Goal: Information Seeking & Learning: Understand process/instructions

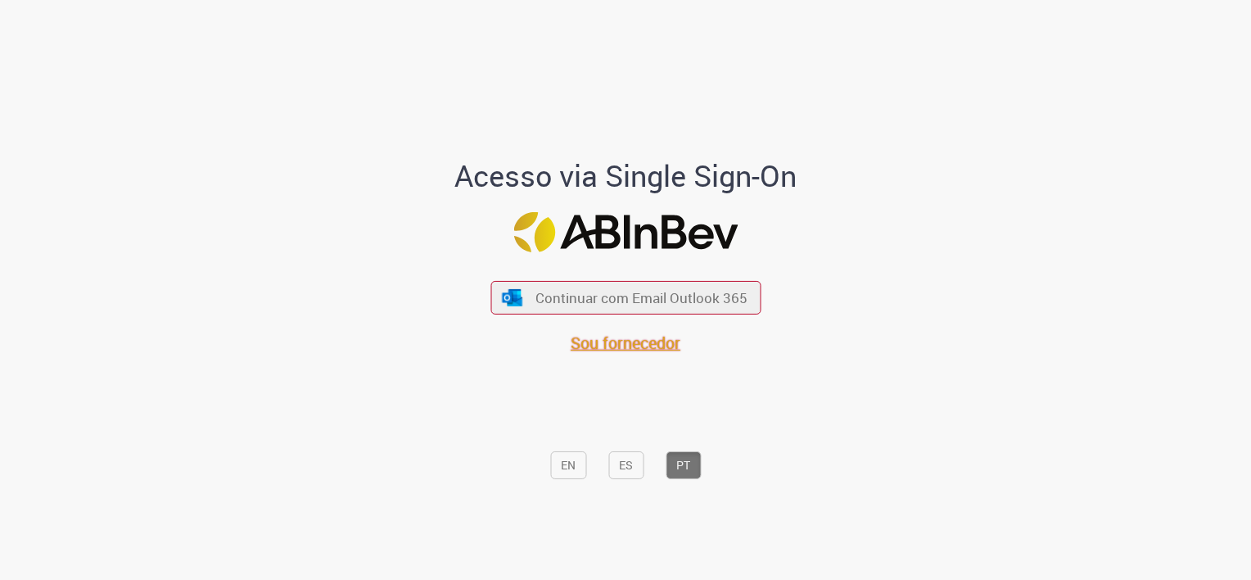
click at [643, 349] on span "Sou fornecedor" at bounding box center [626, 343] width 110 height 22
click at [609, 349] on span "Sou fornecedor" at bounding box center [626, 343] width 110 height 22
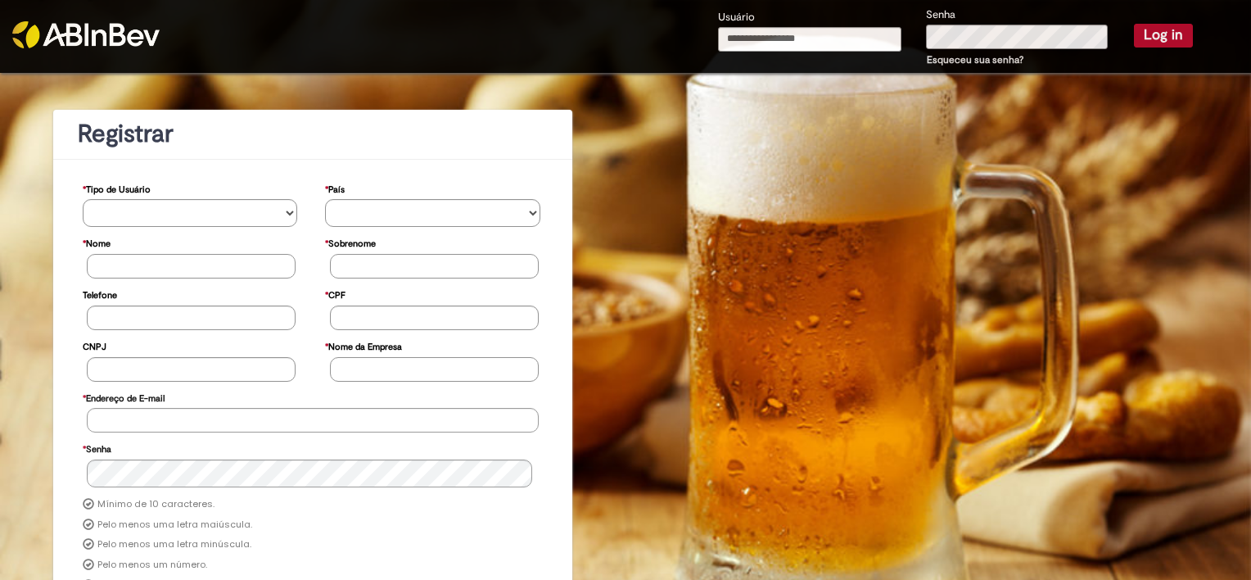
type input "**********"
drag, startPoint x: 803, startPoint y: 34, endPoint x: 684, endPoint y: 17, distance: 120.0
click at [686, 17] on div "**********" at bounding box center [782, 36] width 914 height 73
click at [828, 42] on input "Usuário" at bounding box center [809, 39] width 183 height 25
paste input "**********"
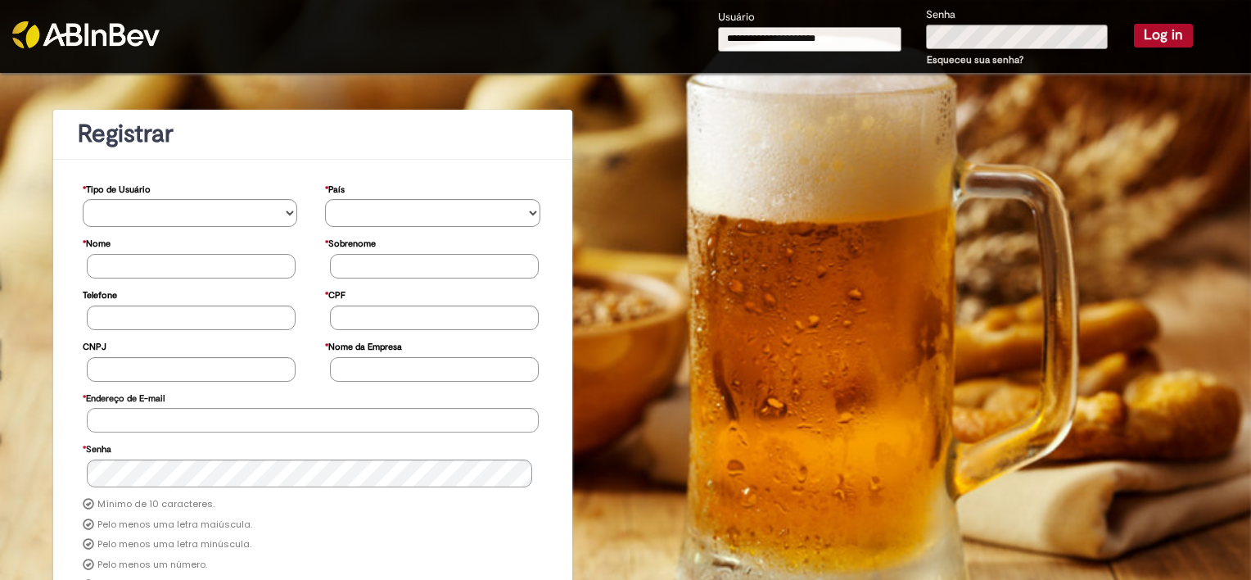
type input "**********"
drag, startPoint x: 1155, startPoint y: 32, endPoint x: 1146, endPoint y: 42, distance: 13.3
click at [1148, 28] on button "Log in" at bounding box center [1163, 35] width 59 height 23
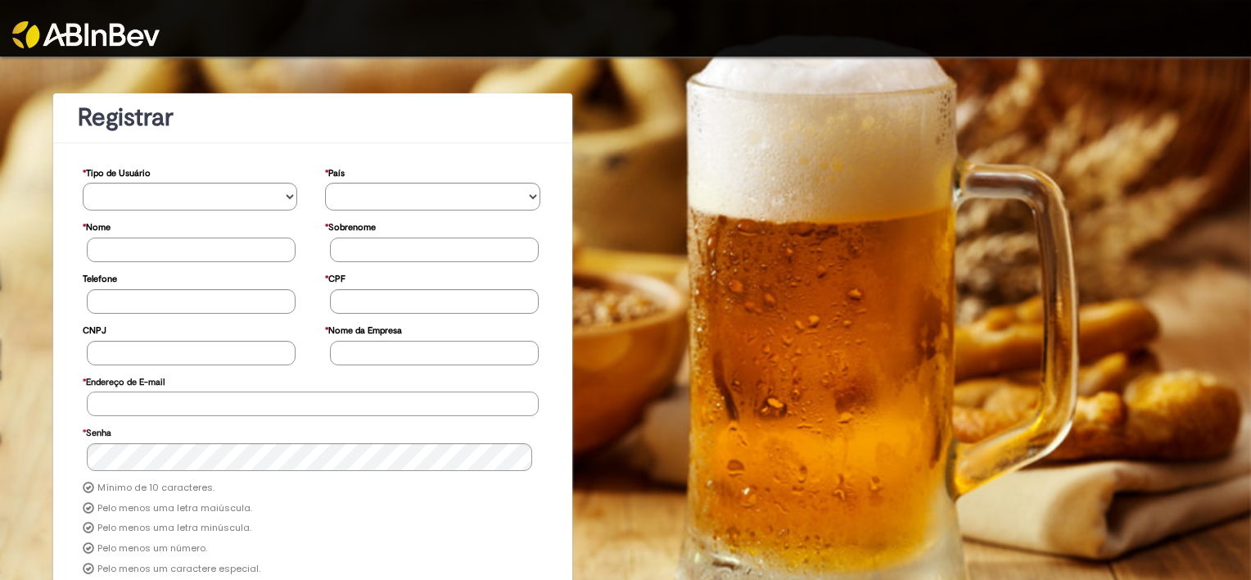
type input "**********"
click at [65, 34] on img at bounding box center [85, 34] width 147 height 27
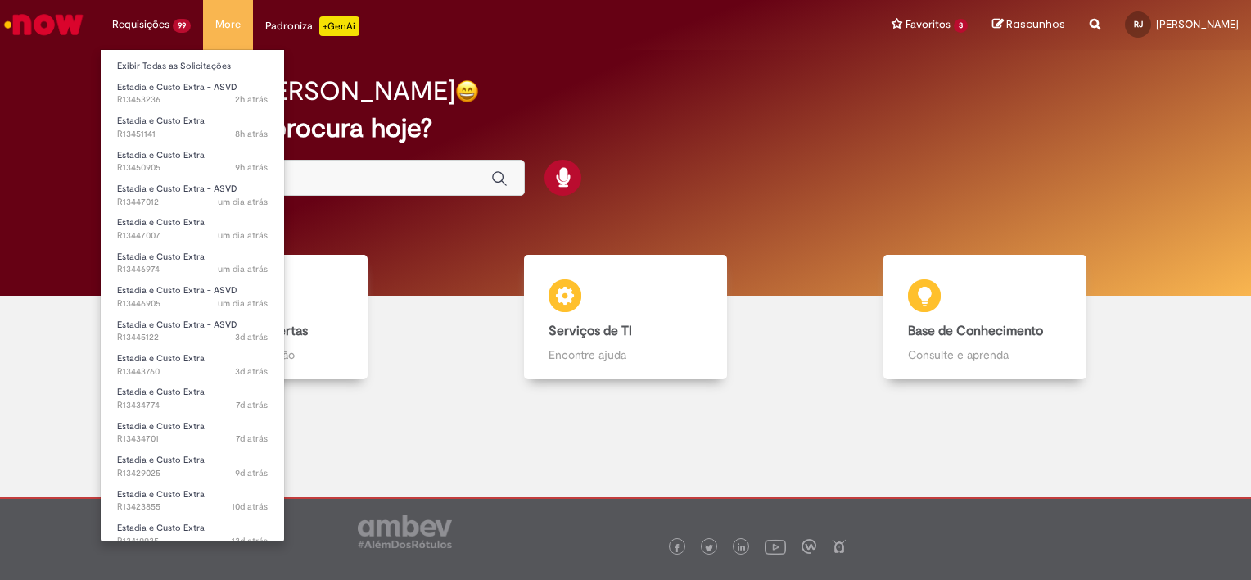
click at [146, 23] on li "Requisições 99 Exibir Todas as Solicitações Estadia e Custo Extra - ASVD 2h atr…" at bounding box center [151, 24] width 103 height 49
click at [167, 69] on link "Exibir Todas as Solicitações" at bounding box center [192, 66] width 183 height 18
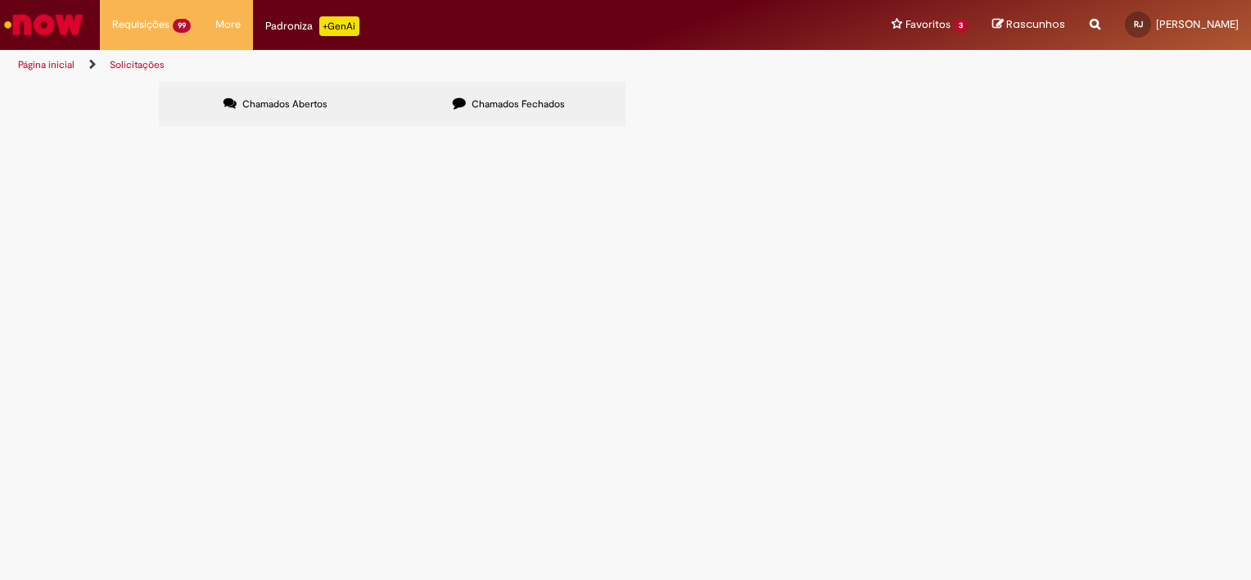
click at [509, 99] on span "Chamados Fechados" at bounding box center [518, 103] width 93 height 13
click at [259, 96] on label "Chamados Abertos" at bounding box center [275, 104] width 233 height 44
click at [39, 31] on img "Ir para a Homepage" at bounding box center [44, 24] width 84 height 33
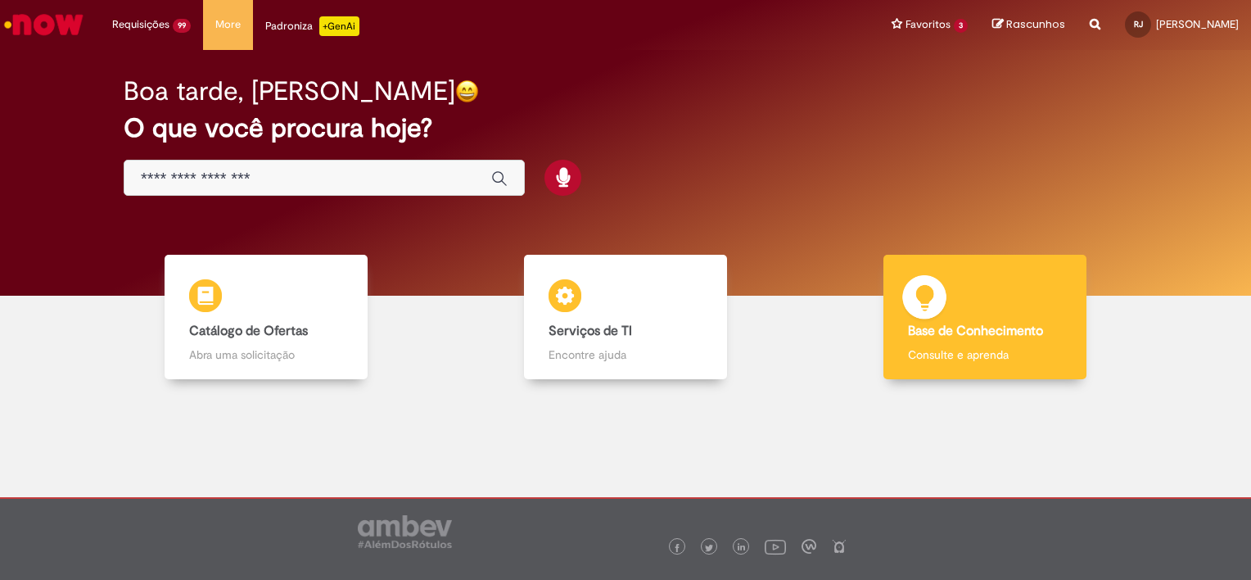
click at [1009, 354] on p "Consulte e aprenda" at bounding box center [985, 354] width 154 height 16
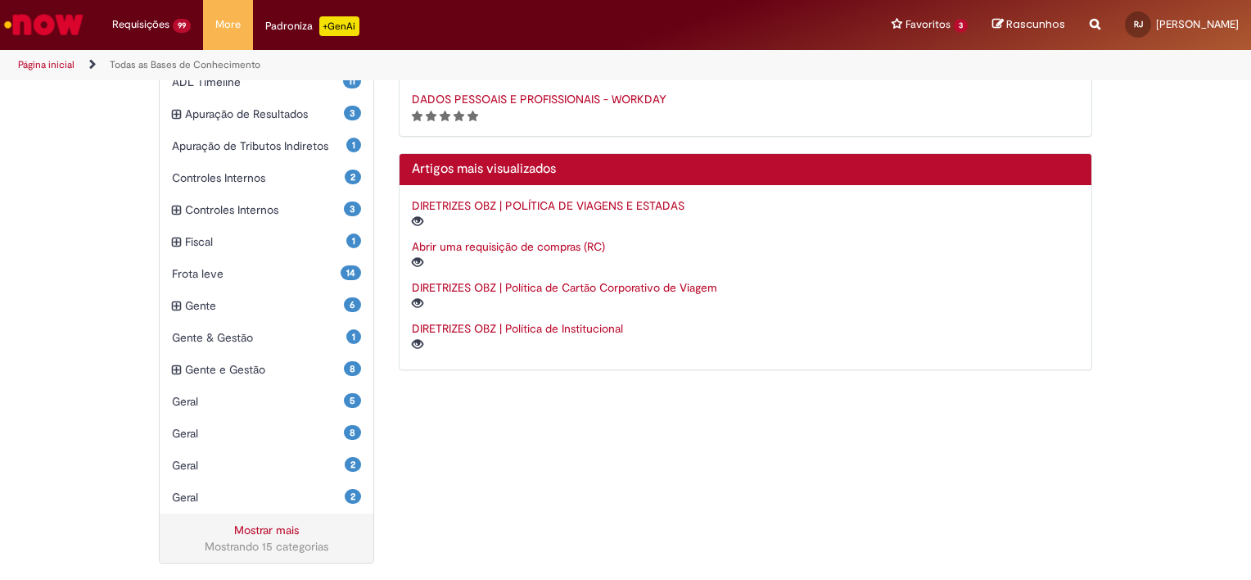
scroll to position [445, 0]
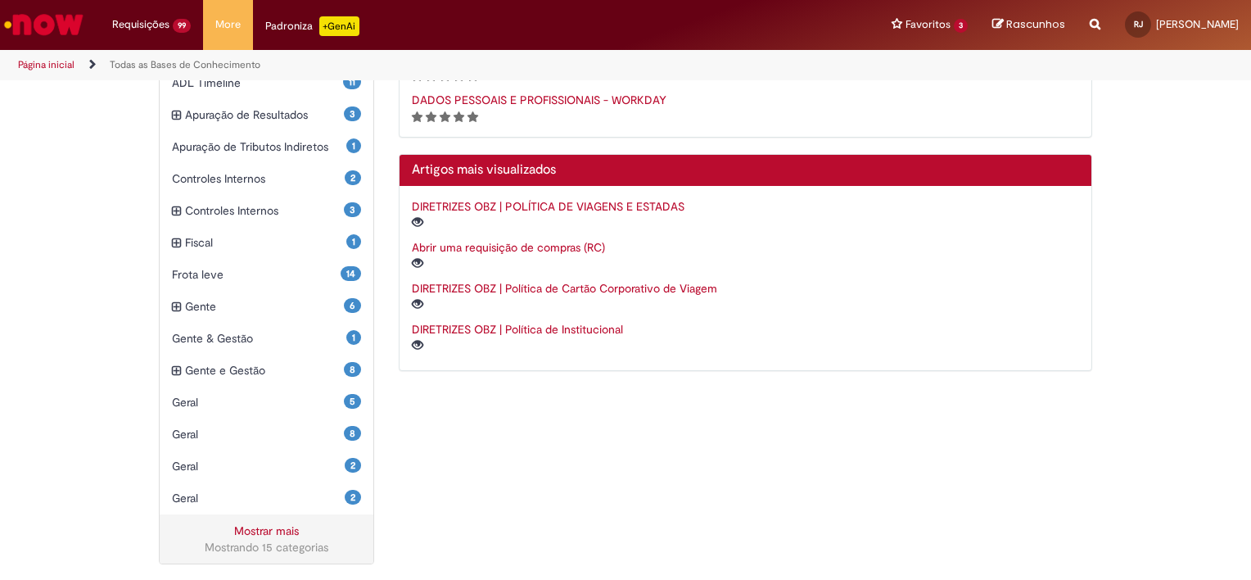
click at [265, 532] on link "Mostrar mais" at bounding box center [266, 530] width 65 height 15
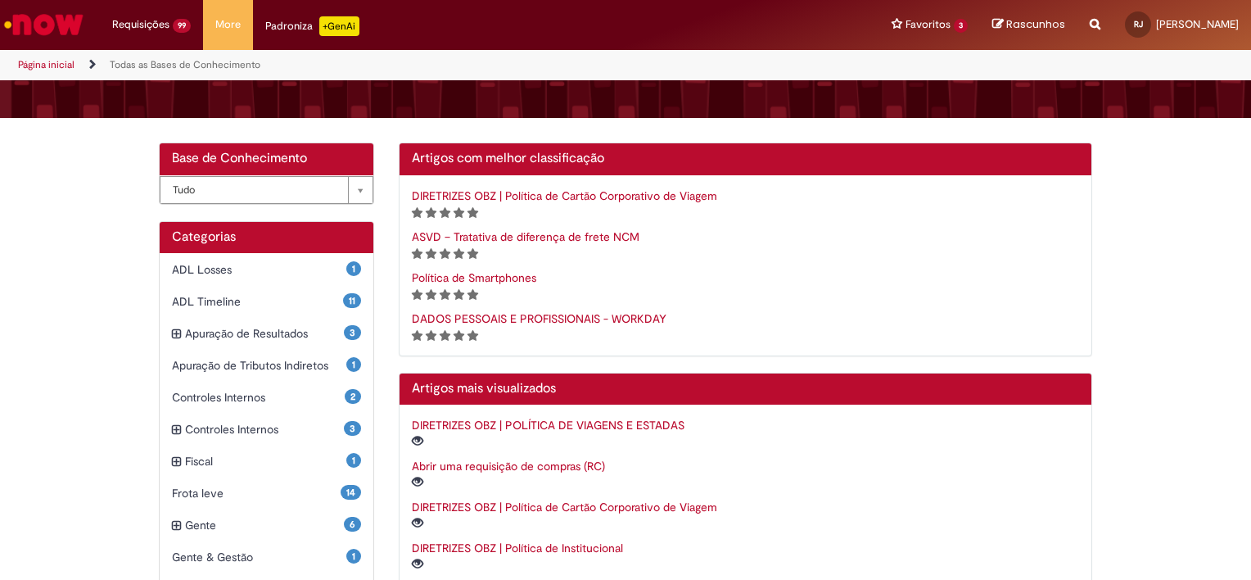
scroll to position [141, 0]
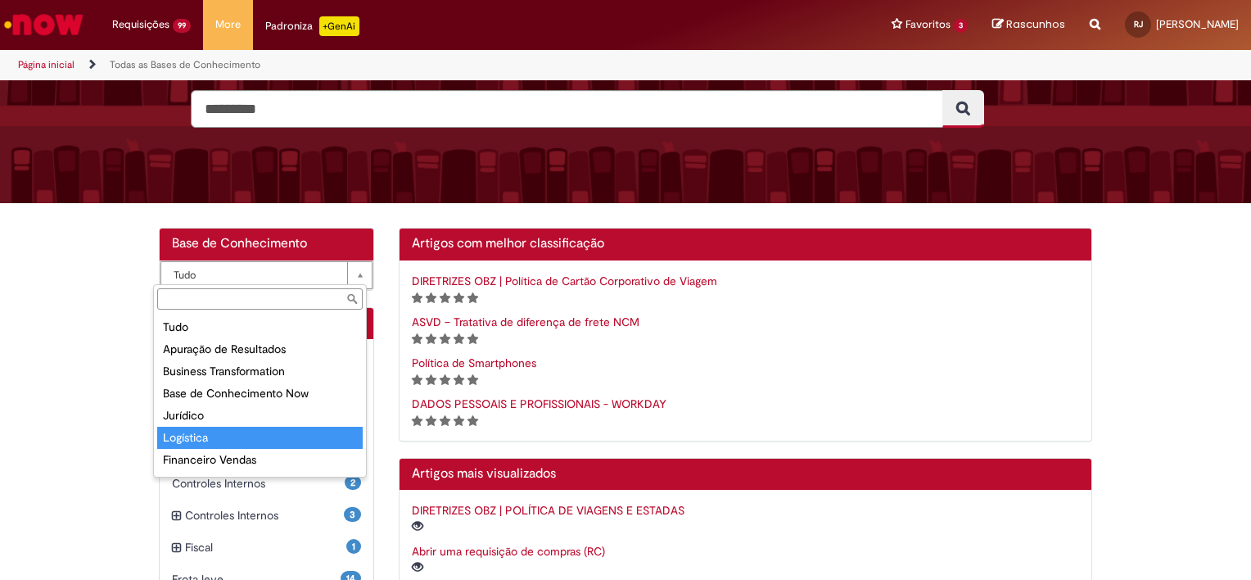
select select "**********"
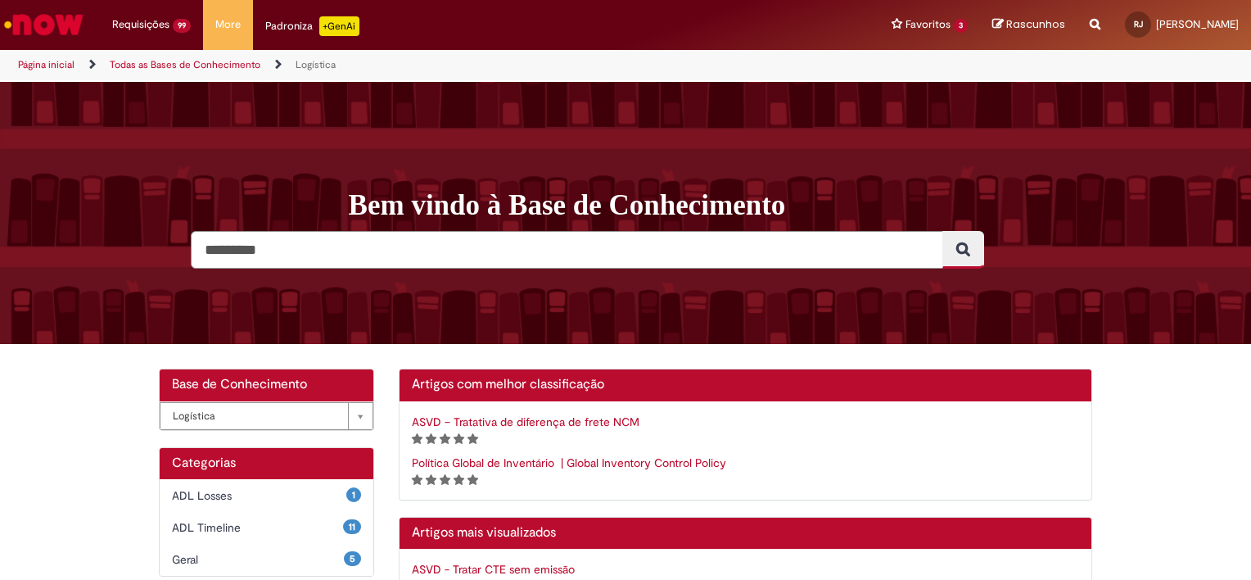
click at [413, 249] on input "Pesquisar" at bounding box center [567, 250] width 753 height 38
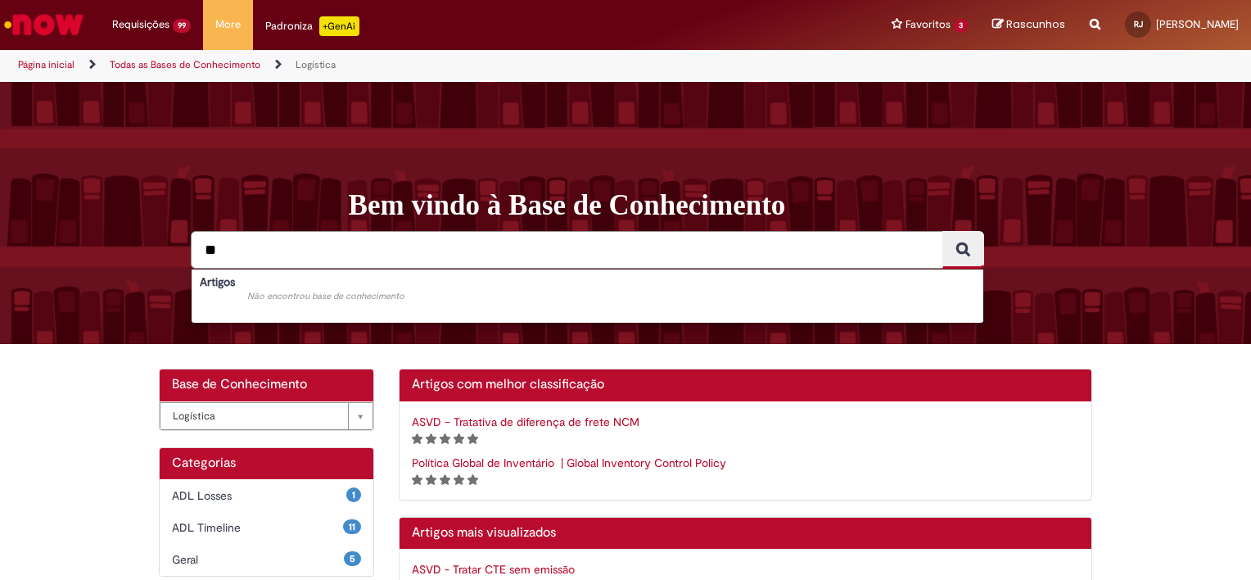
type input "*"
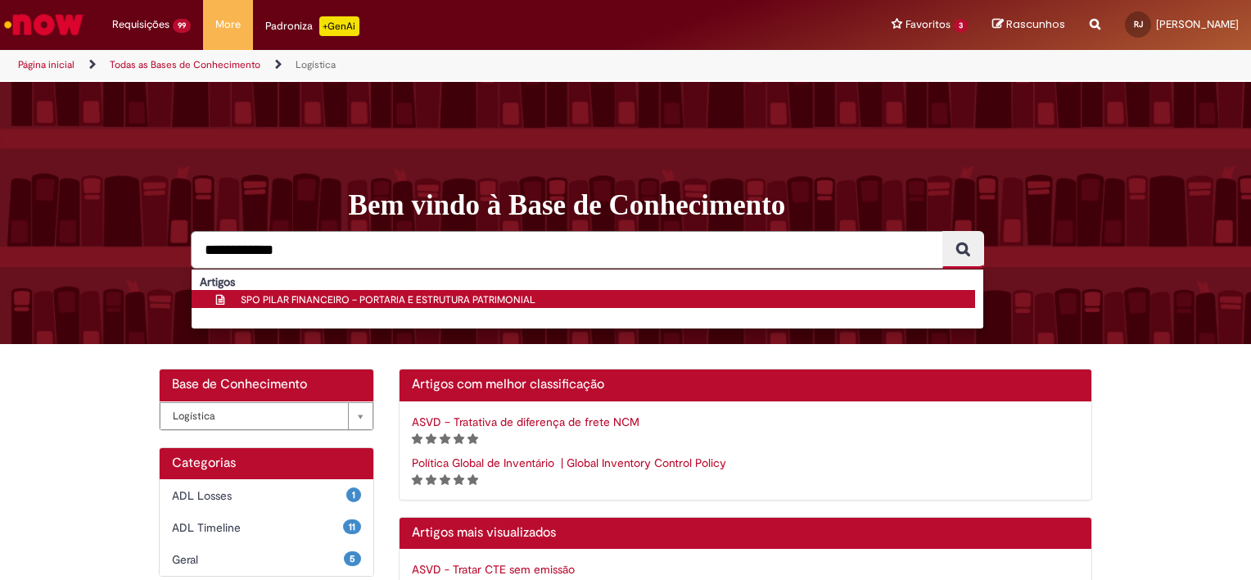
type input "**********"
click at [380, 298] on span "SPO PILAR FINANCEIRO – PORTARIA E ESTRUTURA PATRIMONIAL" at bounding box center [388, 299] width 295 height 13
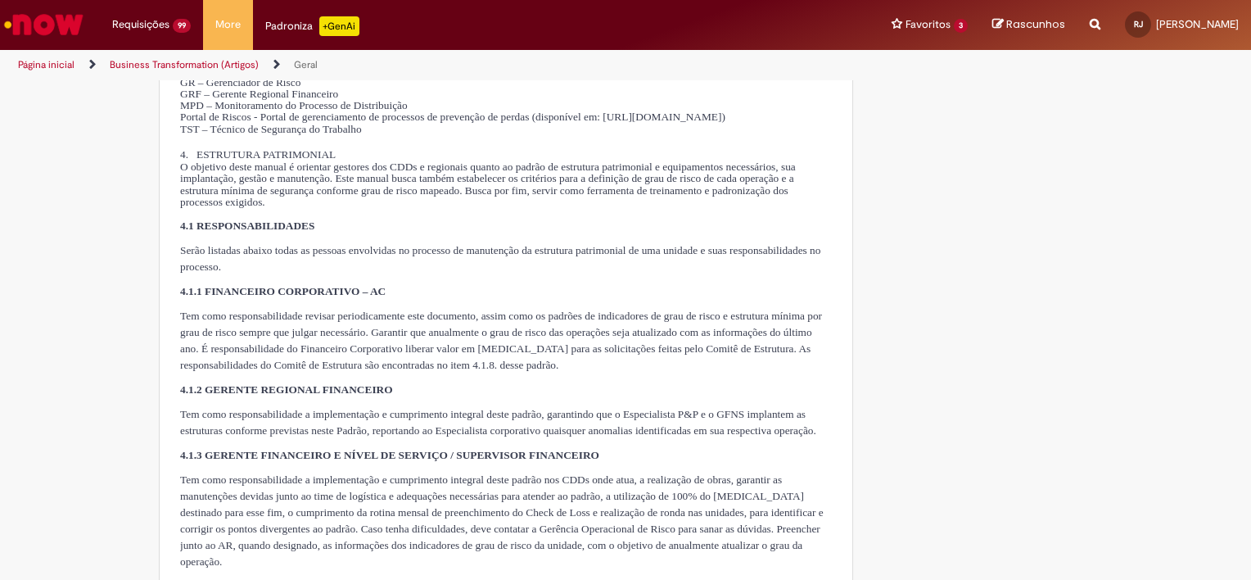
scroll to position [1474, 0]
drag, startPoint x: 219, startPoint y: 311, endPoint x: 476, endPoint y: 314, distance: 257.2
click at [476, 296] on p "4.1.1 FINANCEIRO CORPORATIVO – AC" at bounding box center [506, 288] width 652 height 16
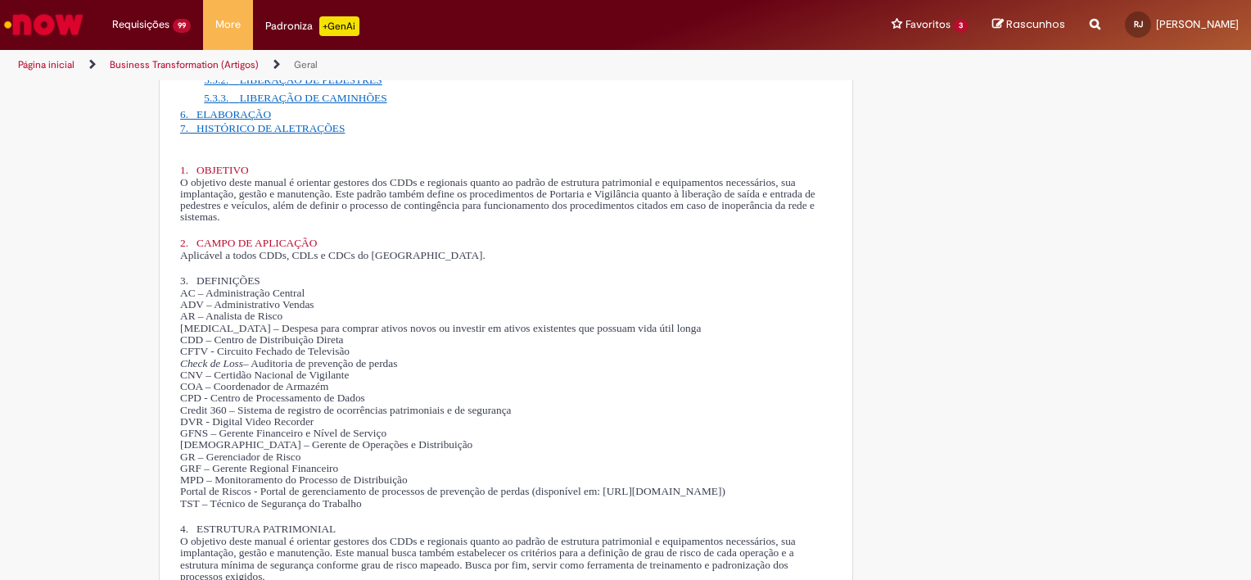
scroll to position [0, 0]
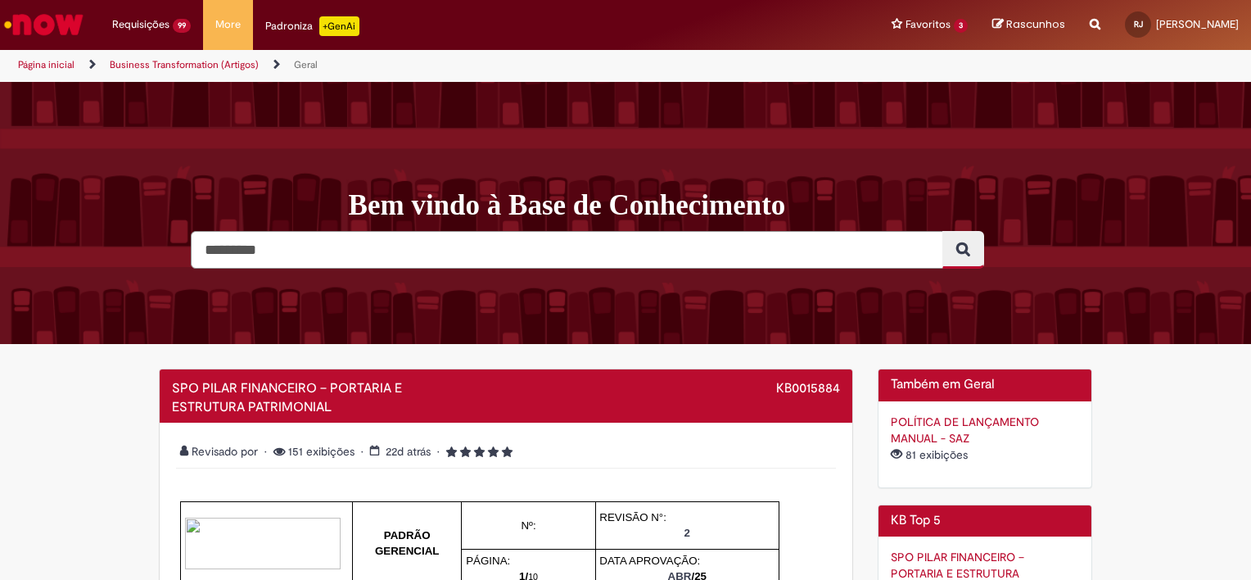
click at [292, 250] on input "Pesquisar" at bounding box center [567, 250] width 753 height 38
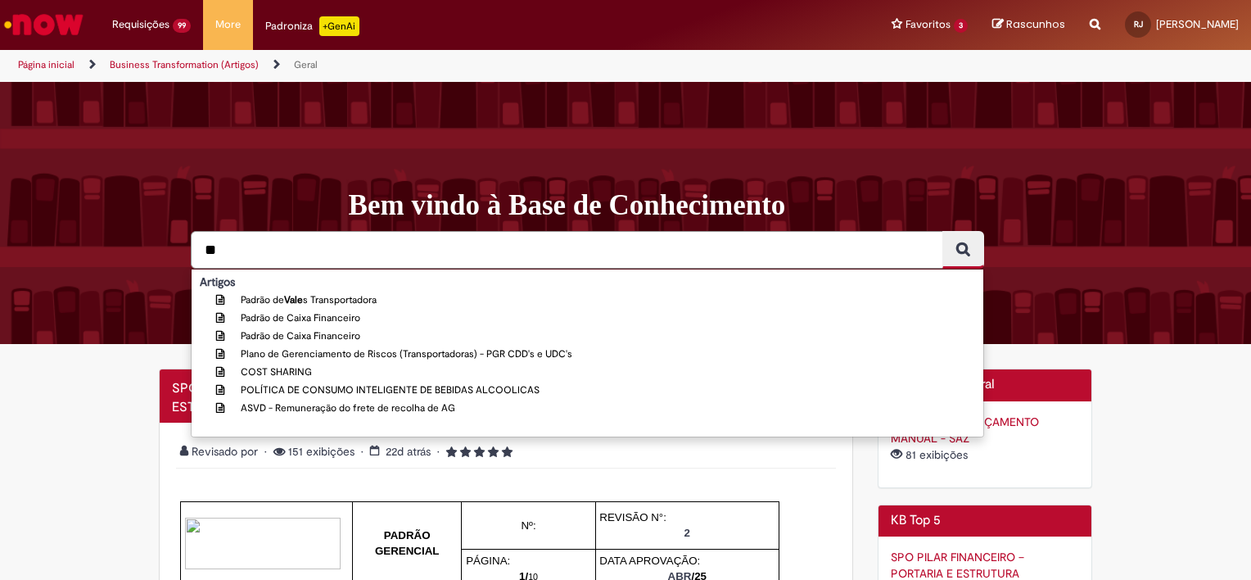
type input "*"
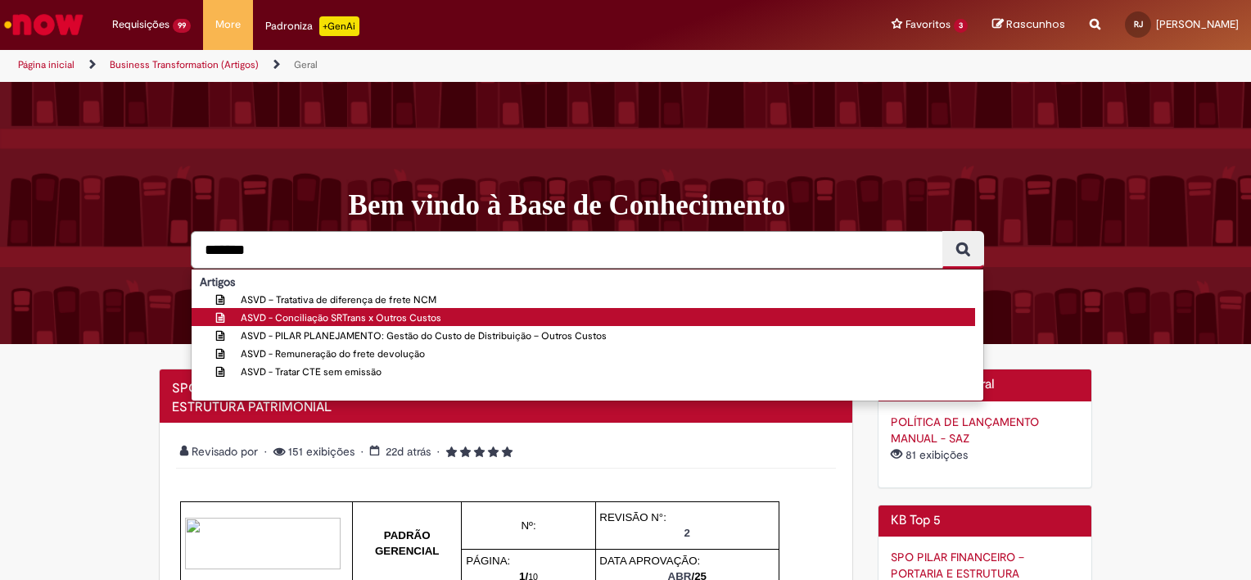
type input "*******"
click at [329, 320] on span "ASVD - Conciliação SRTrans x Outros Custos" at bounding box center [341, 317] width 201 height 13
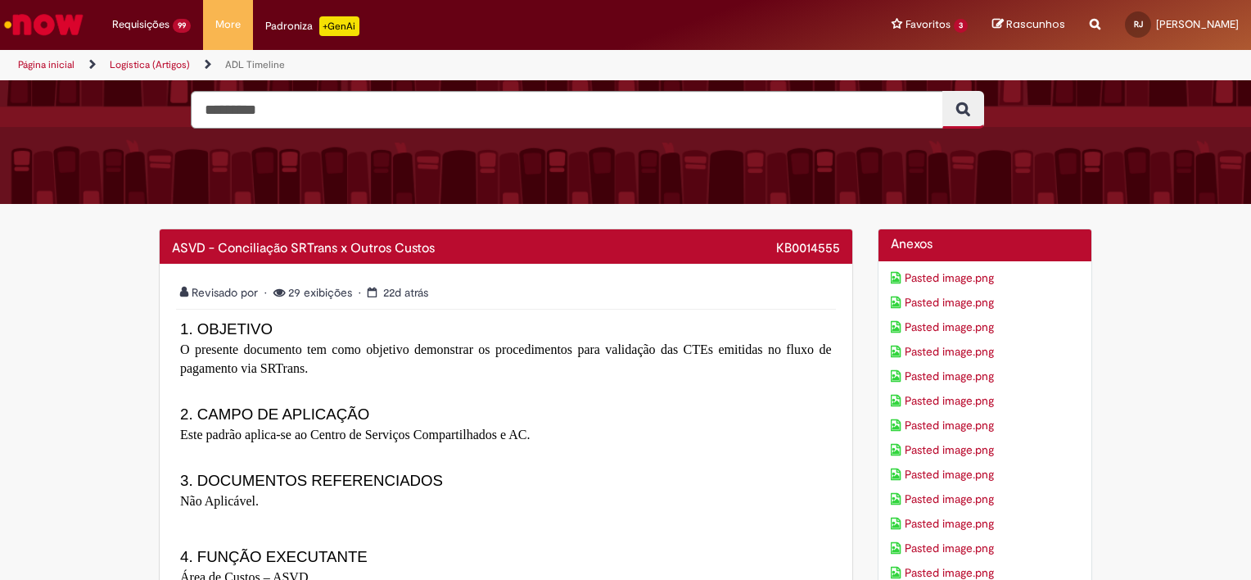
scroll to position [164, 0]
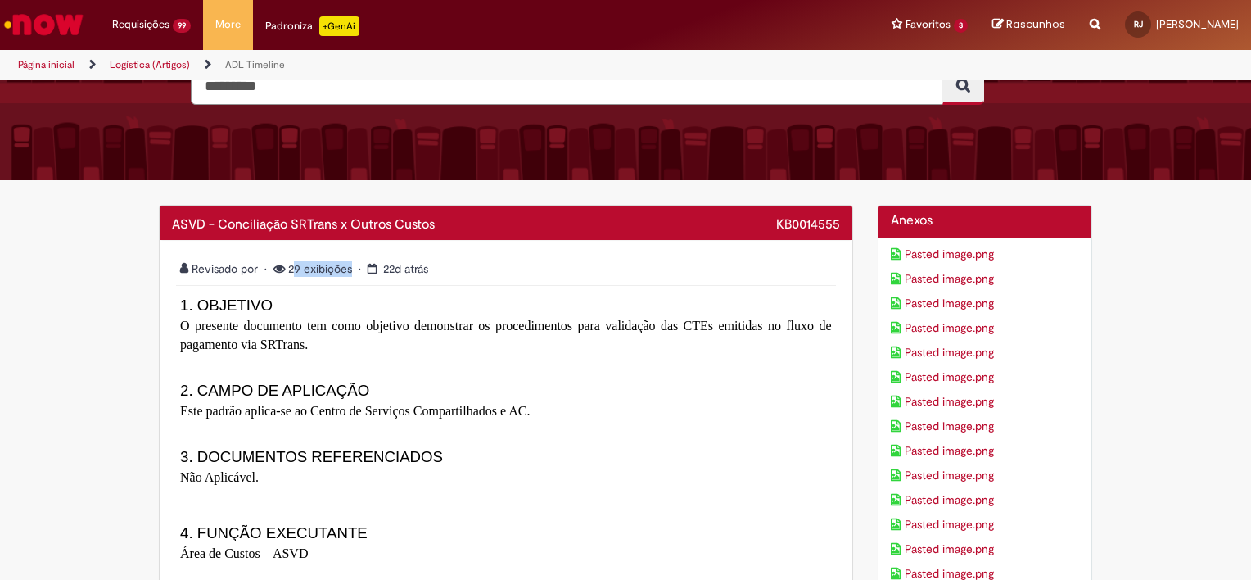
drag, startPoint x: 288, startPoint y: 264, endPoint x: 344, endPoint y: 275, distance: 56.9
click at [344, 275] on span "• 29 exibições" at bounding box center [310, 268] width 91 height 15
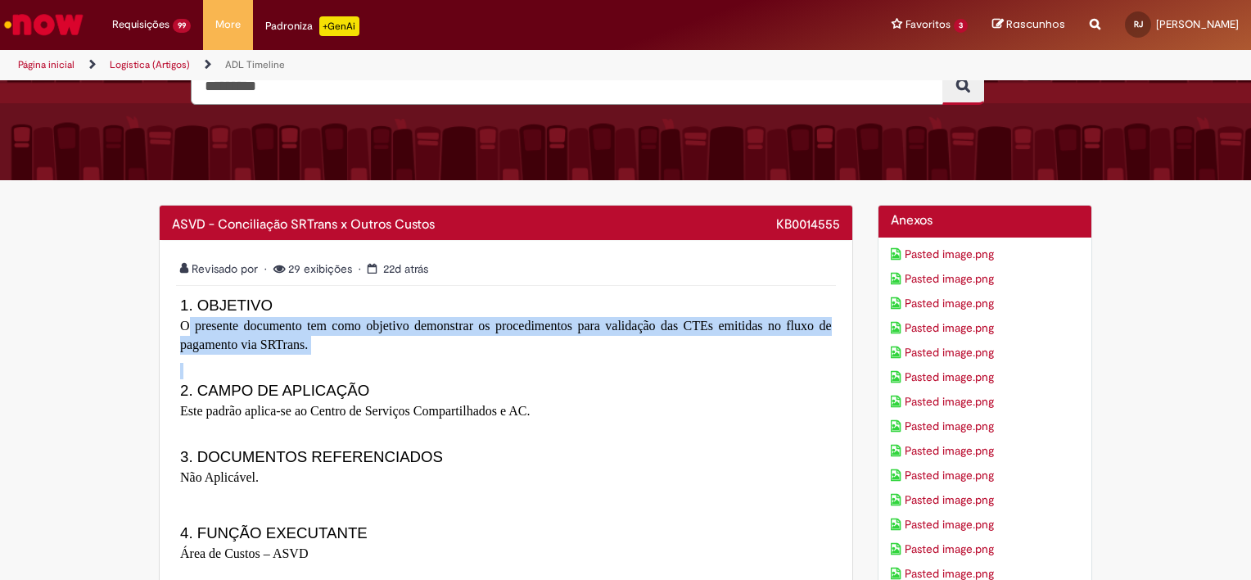
drag, startPoint x: 179, startPoint y: 323, endPoint x: 365, endPoint y: 360, distance: 189.5
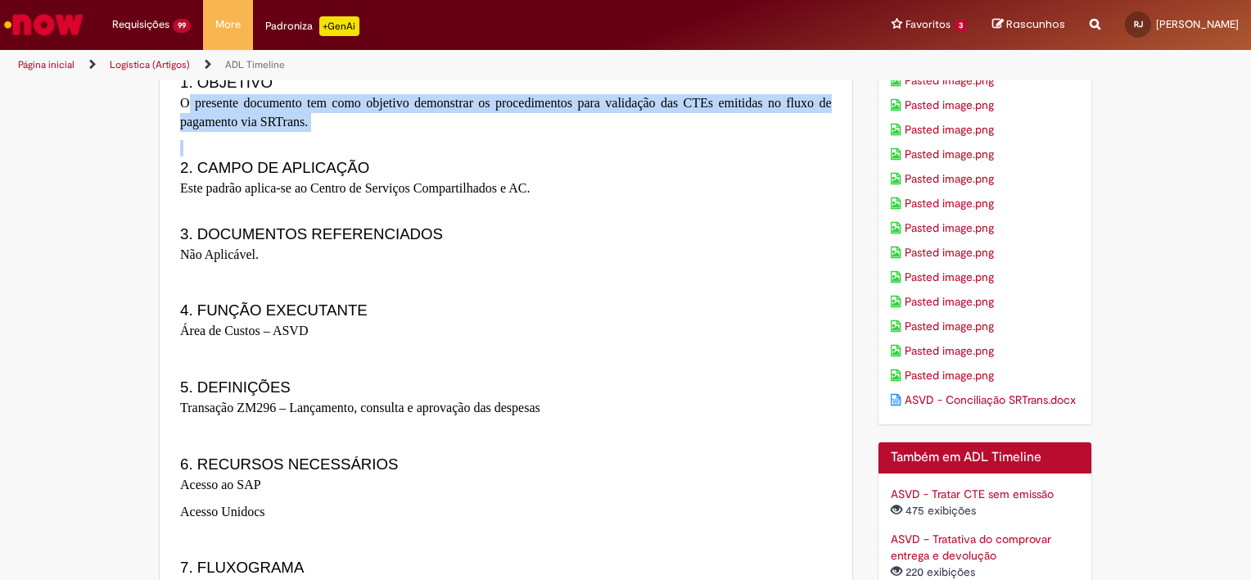
scroll to position [409, 0]
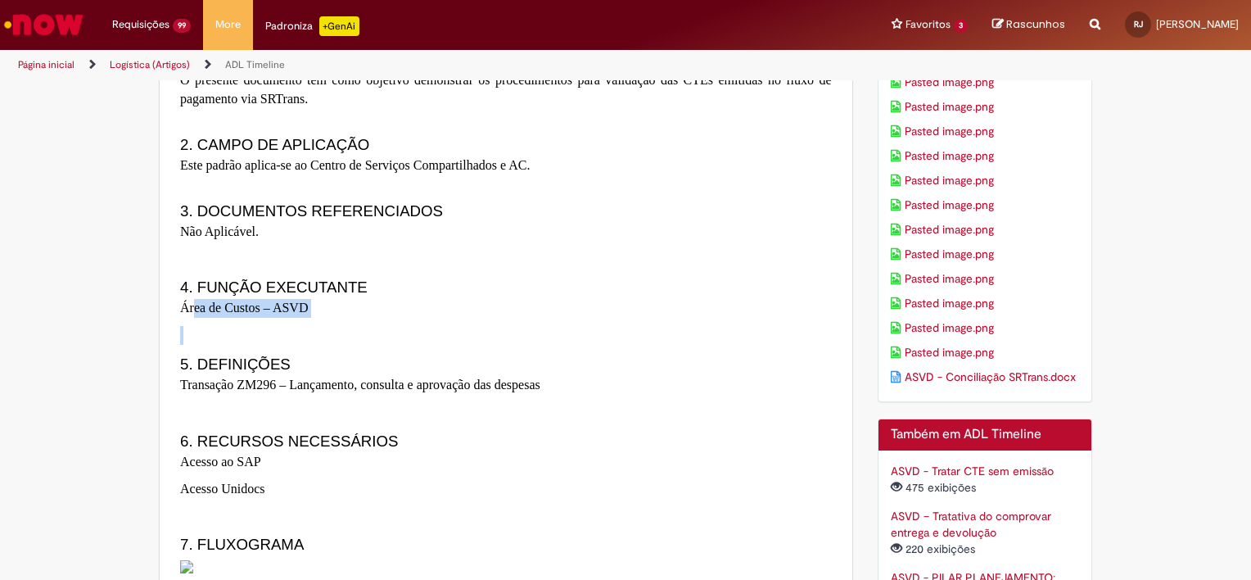
drag, startPoint x: 225, startPoint y: 318, endPoint x: 341, endPoint y: 332, distance: 116.4
drag, startPoint x: 223, startPoint y: 370, endPoint x: 247, endPoint y: 376, distance: 25.2
drag, startPoint x: 247, startPoint y: 376, endPoint x: 233, endPoint y: 402, distance: 29.7
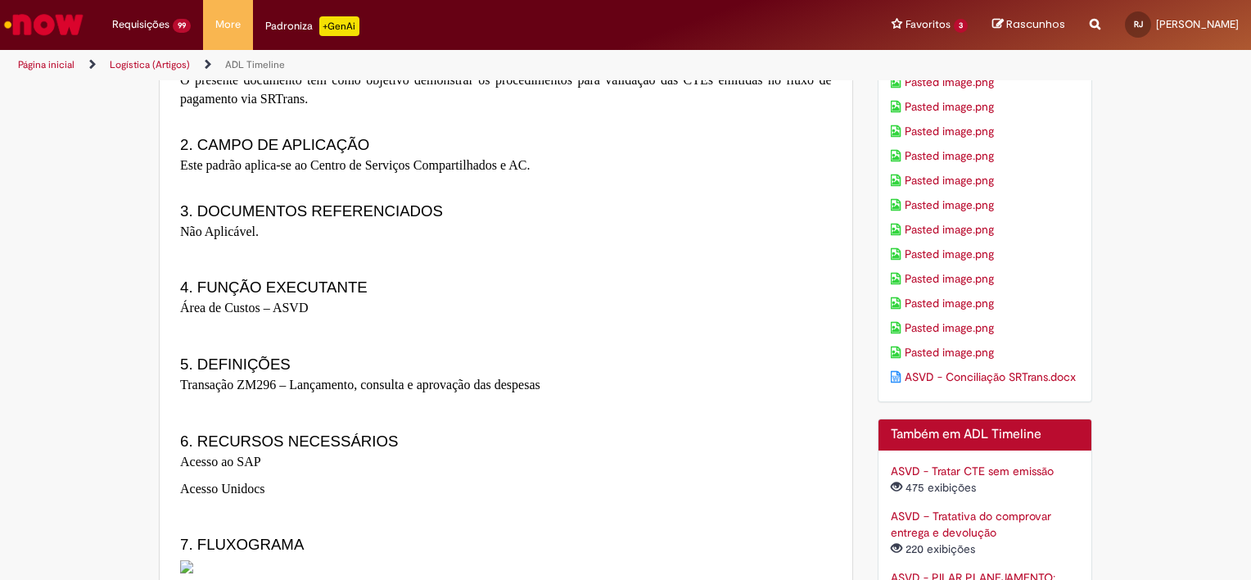
drag, startPoint x: 229, startPoint y: 383, endPoint x: 266, endPoint y: 388, distance: 37.2
click at [266, 388] on span "Transação ZM296 – Lançamento, consulta e aprovação das despesas" at bounding box center [360, 385] width 360 height 14
drag, startPoint x: 266, startPoint y: 388, endPoint x: 291, endPoint y: 410, distance: 33.1
click at [291, 410] on p at bounding box center [506, 412] width 652 height 19
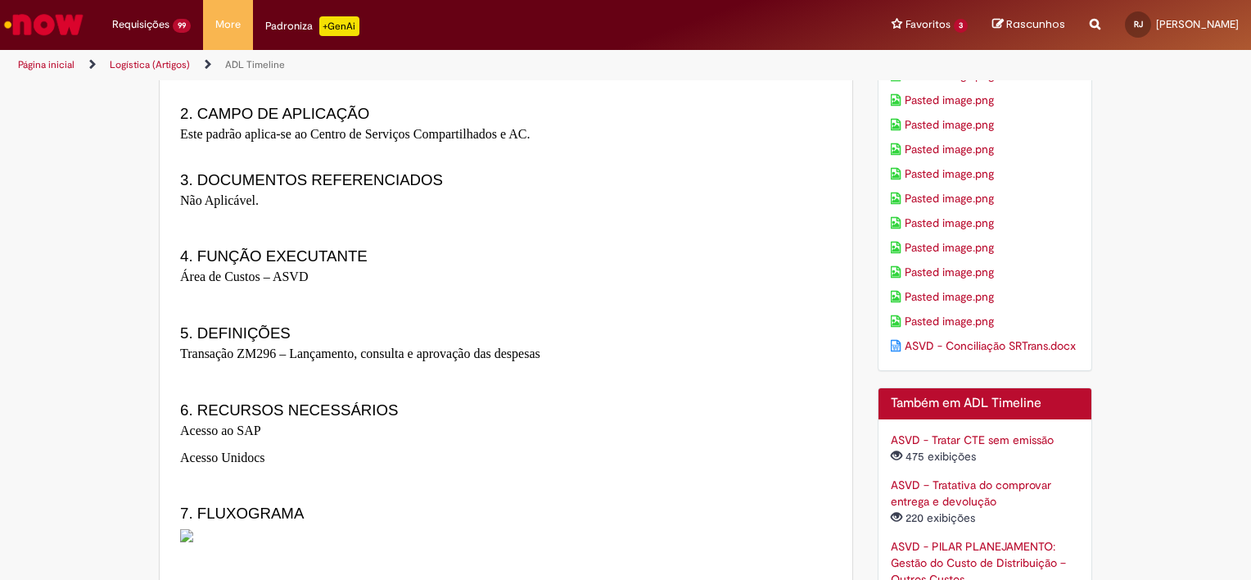
scroll to position [573, 0]
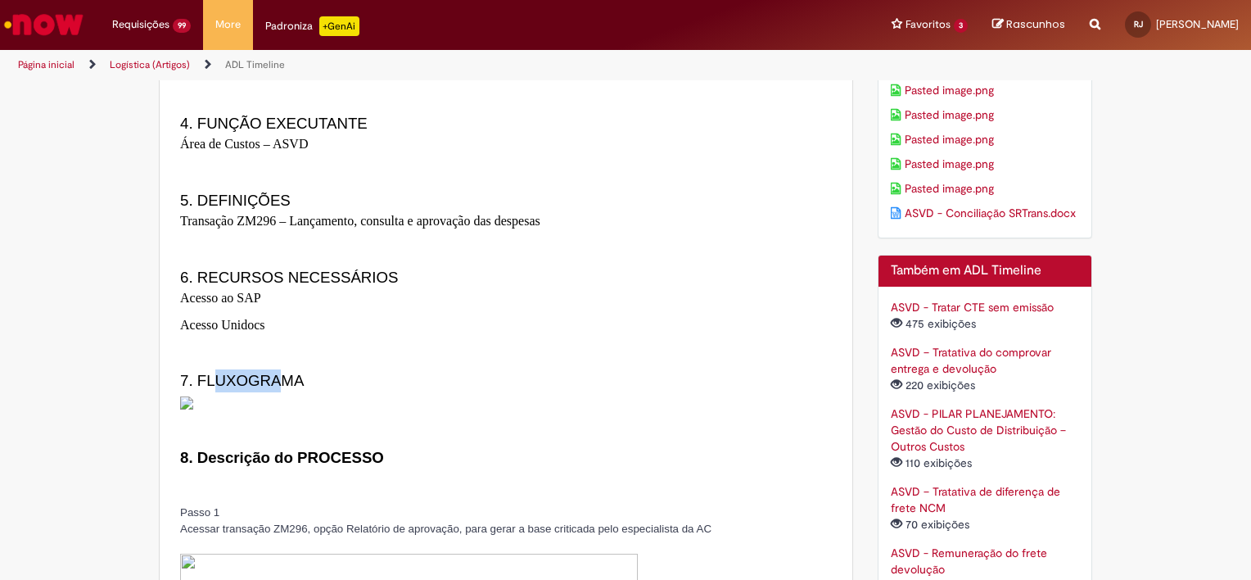
drag, startPoint x: 226, startPoint y: 375, endPoint x: 281, endPoint y: 382, distance: 55.3
click at [281, 382] on span "7. FLUXOGRAMA" at bounding box center [242, 380] width 124 height 17
drag, startPoint x: 281, startPoint y: 382, endPoint x: 316, endPoint y: 429, distance: 59.1
click at [193, 409] on img at bounding box center [186, 402] width 13 height 13
click at [437, 373] on h2 "7. FLUXOGRAMA" at bounding box center [506, 380] width 652 height 23
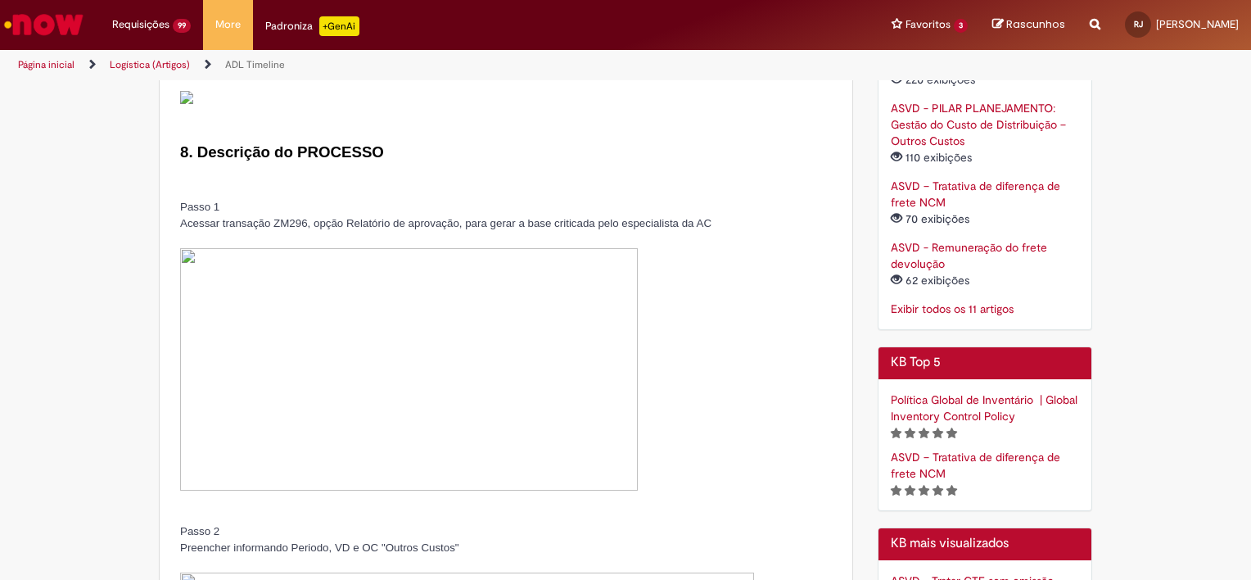
scroll to position [901, 0]
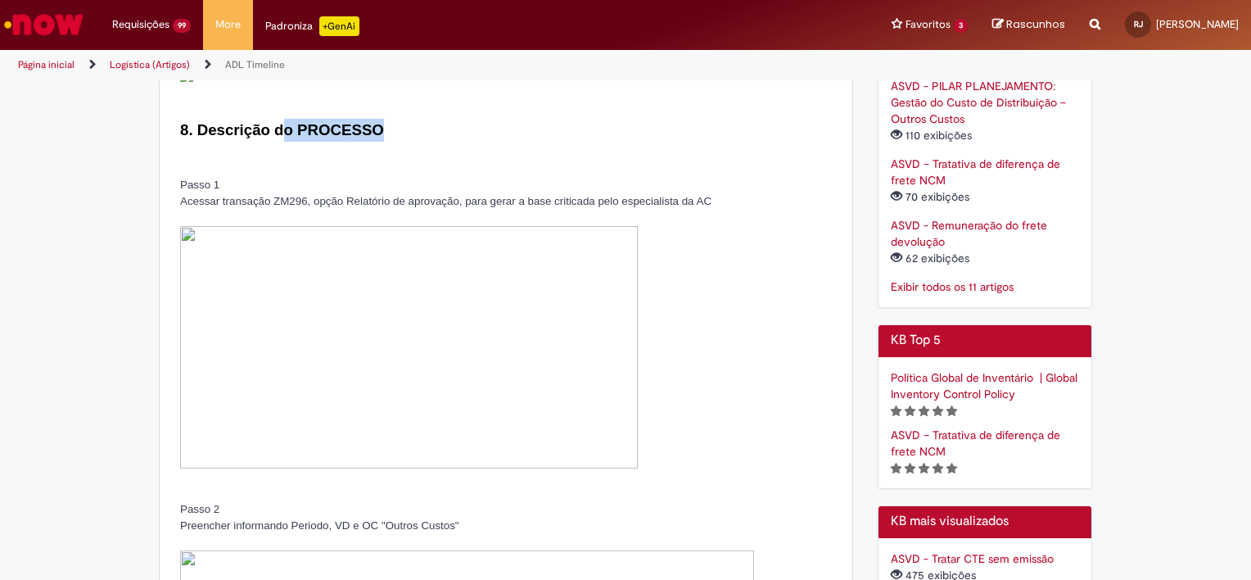
drag, startPoint x: 321, startPoint y: 267, endPoint x: 378, endPoint y: 269, distance: 57.4
click at [378, 142] on p "8. Descrição do PROCESSO" at bounding box center [506, 130] width 652 height 23
drag, startPoint x: 192, startPoint y: 318, endPoint x: 201, endPoint y: 319, distance: 9.9
click at [201, 191] on span "Passo 1" at bounding box center [199, 185] width 39 height 12
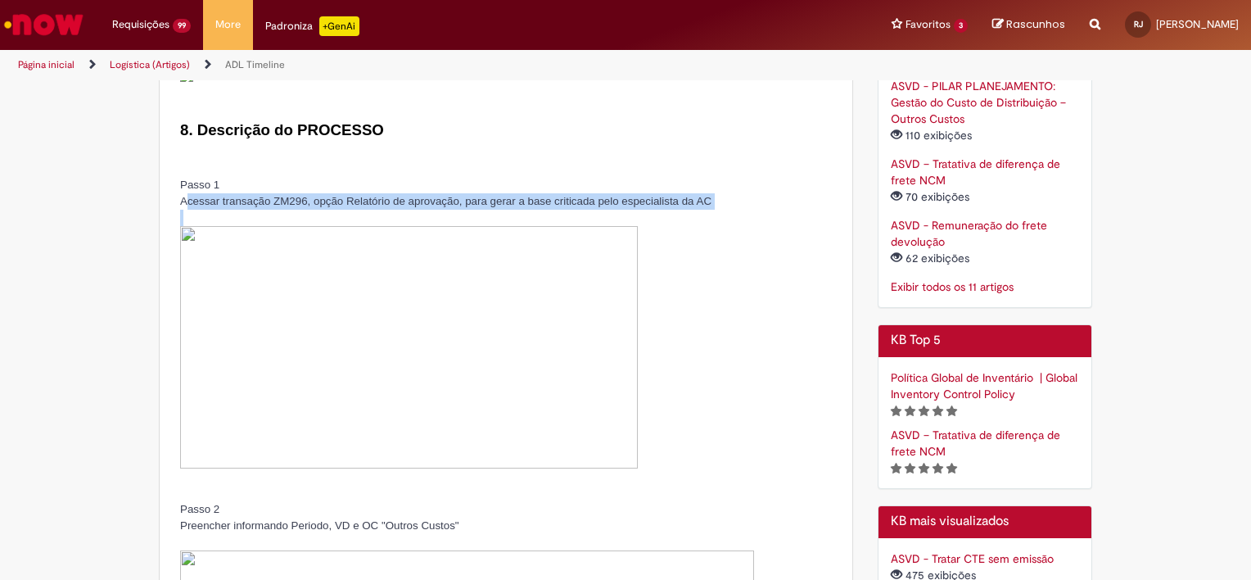
drag, startPoint x: 201, startPoint y: 319, endPoint x: 670, endPoint y: 355, distance: 469.8
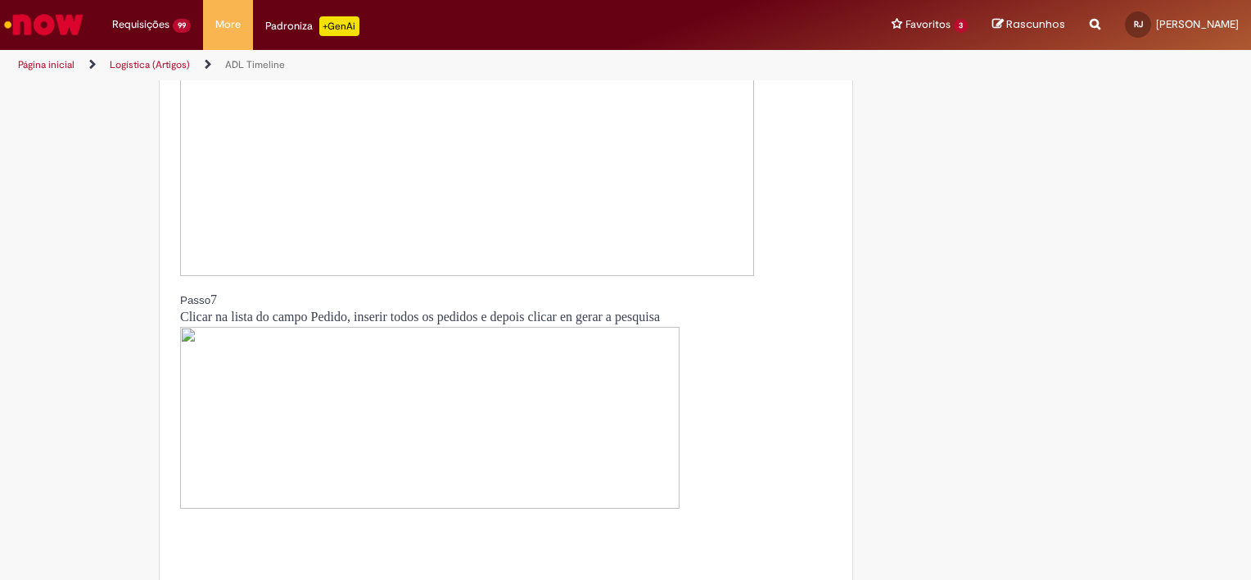
scroll to position [2948, 0]
drag, startPoint x: 174, startPoint y: 106, endPoint x: 474, endPoint y: 128, distance: 301.3
click at [474, 128] on section "1. OBJETIVO O presente documento tem como objetivo demonstrar os procedimentos …" at bounding box center [506, 112] width 652 height 5205
drag, startPoint x: 474, startPoint y: 128, endPoint x: 349, endPoint y: 131, distance: 125.3
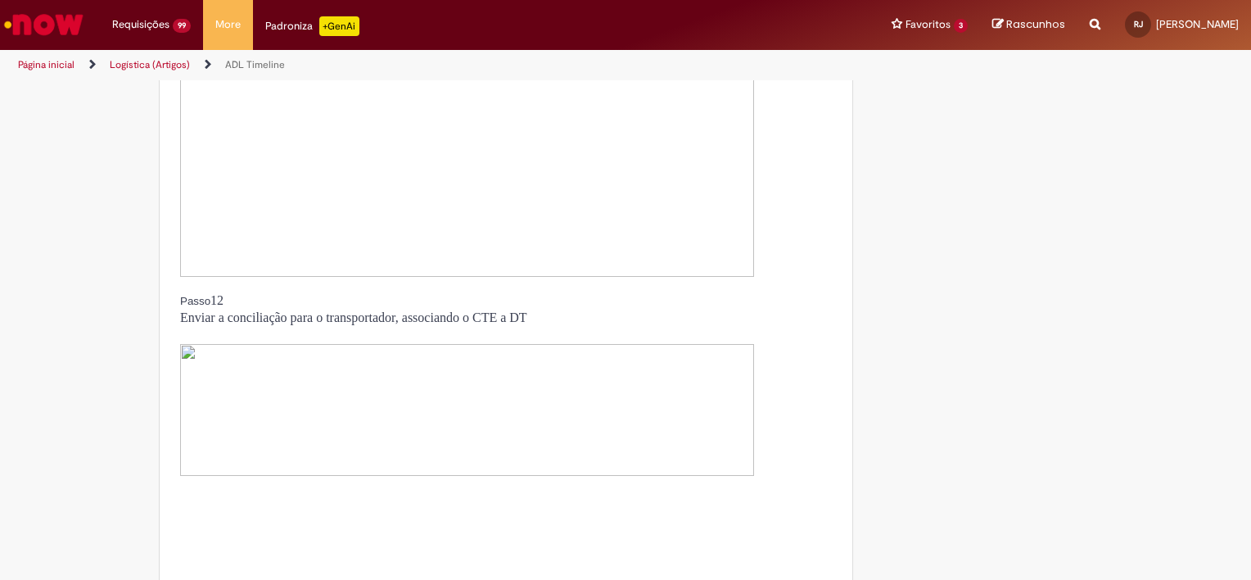
scroll to position [5077, 0]
drag, startPoint x: 206, startPoint y: 170, endPoint x: 319, endPoint y: 170, distance: 112.2
drag, startPoint x: 319, startPoint y: 170, endPoint x: 372, endPoint y: 170, distance: 53.2
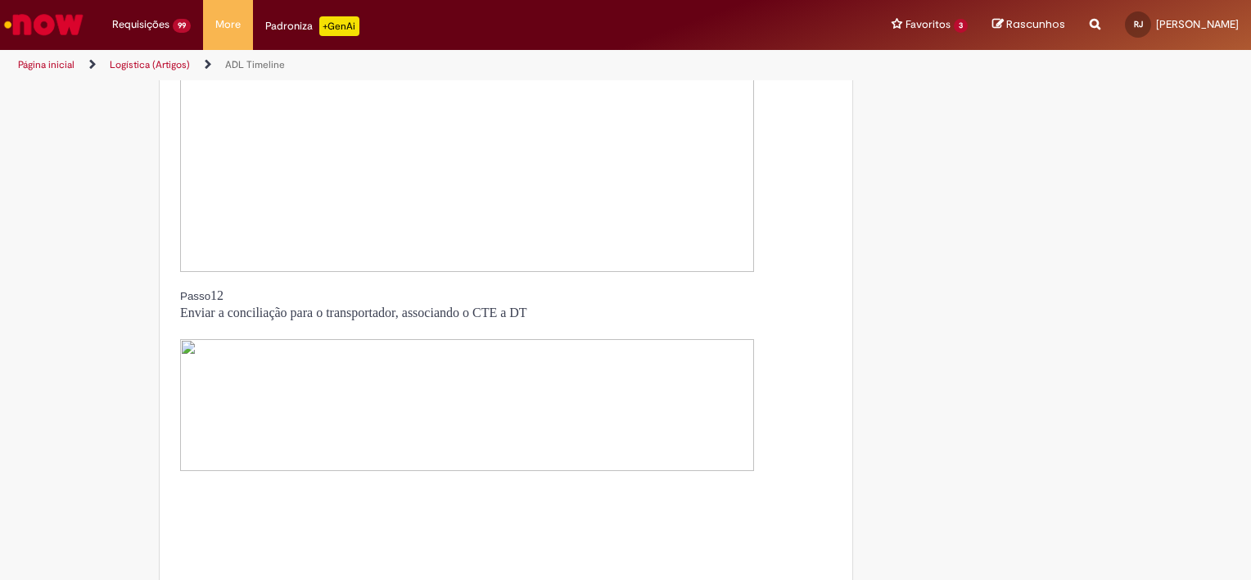
drag, startPoint x: 446, startPoint y: 162, endPoint x: 704, endPoint y: 161, distance: 258.8
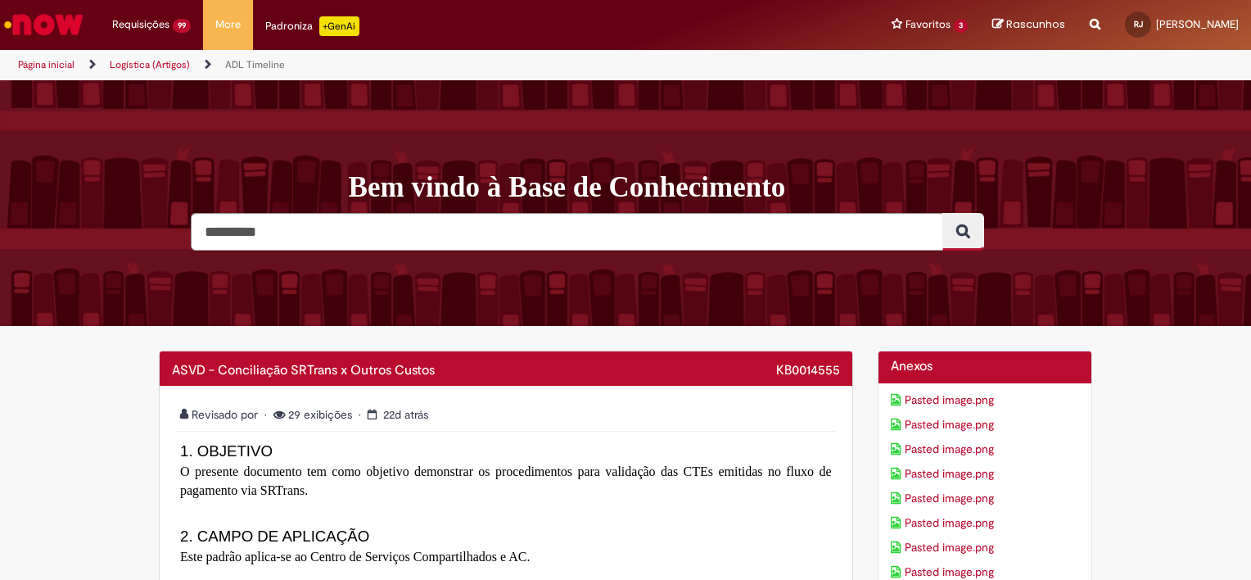
scroll to position [0, 0]
